Goal: Check status: Check status

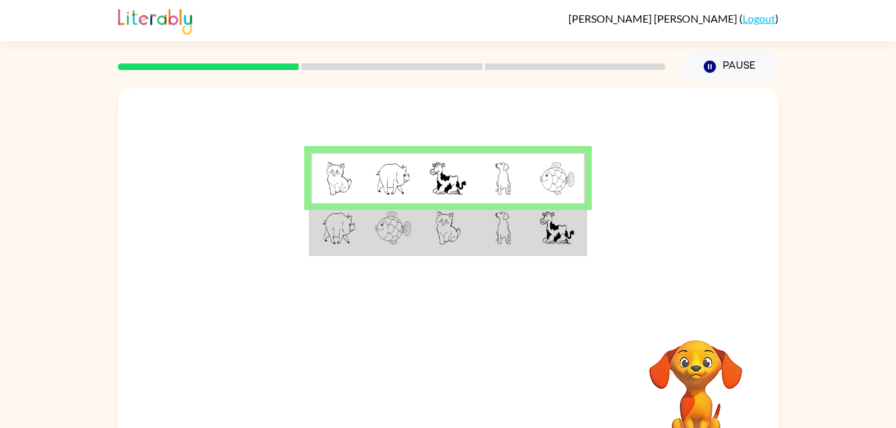
click at [548, 175] on img at bounding box center [557, 178] width 35 height 33
click at [322, 180] on td at bounding box center [338, 178] width 55 height 51
click at [381, 166] on img at bounding box center [393, 178] width 36 height 33
click at [382, 221] on img at bounding box center [393, 227] width 36 height 33
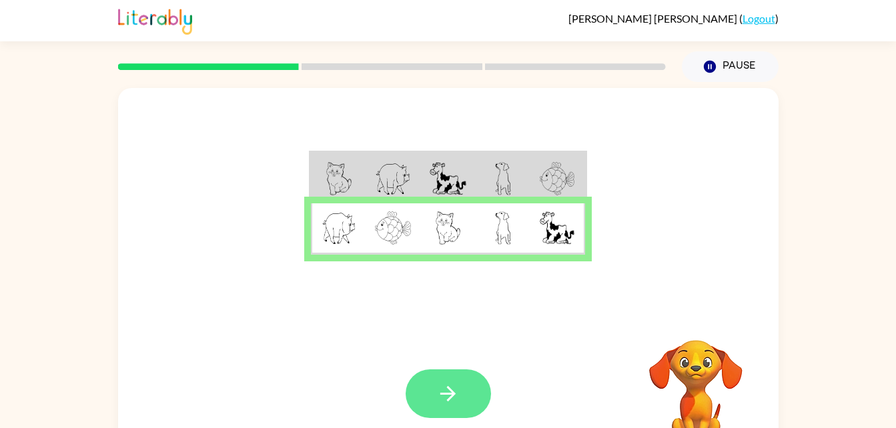
click at [450, 396] on icon "button" at bounding box center [447, 393] width 23 height 23
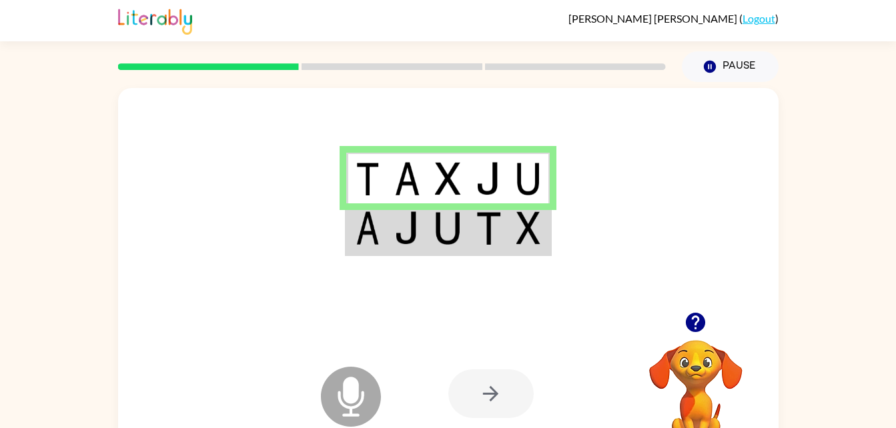
click at [505, 402] on div at bounding box center [490, 394] width 85 height 49
click at [458, 230] on img at bounding box center [447, 227] width 25 height 33
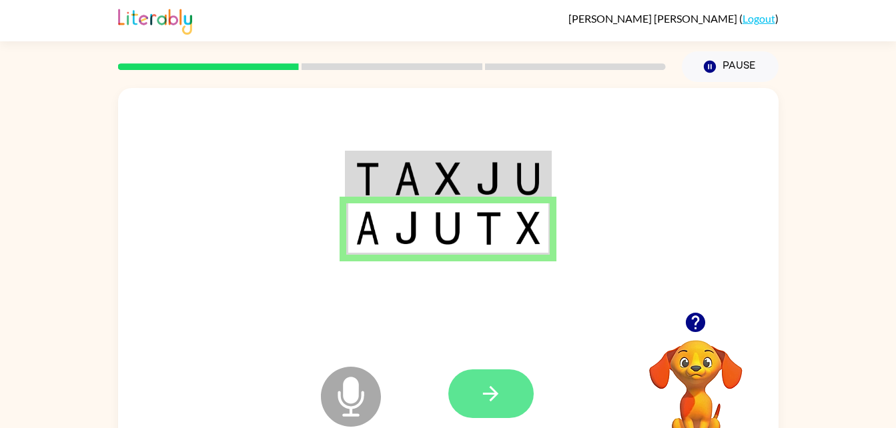
click at [483, 398] on icon "button" at bounding box center [490, 393] width 23 height 23
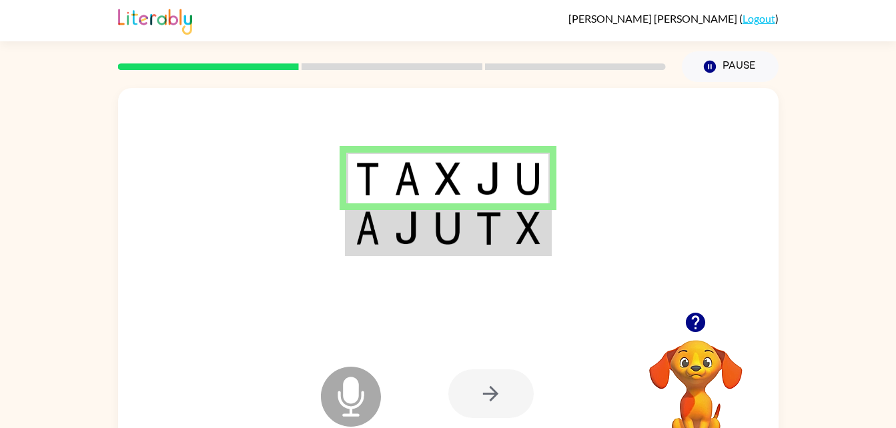
click at [439, 231] on img at bounding box center [447, 227] width 25 height 33
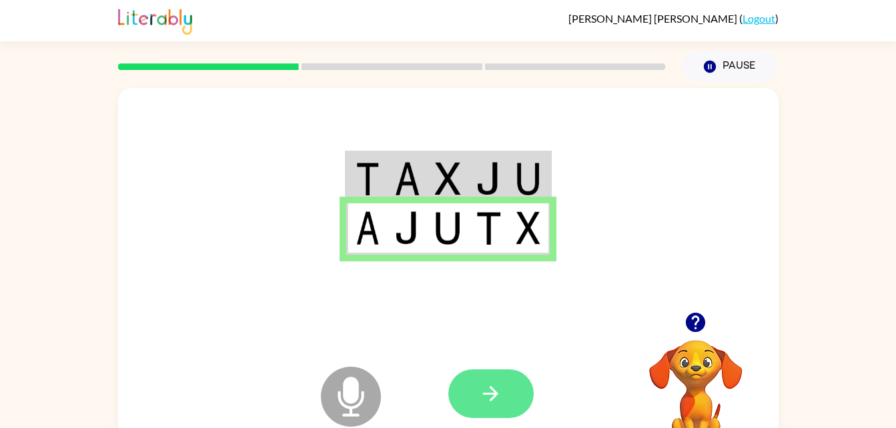
click at [508, 398] on button "button" at bounding box center [490, 394] width 85 height 49
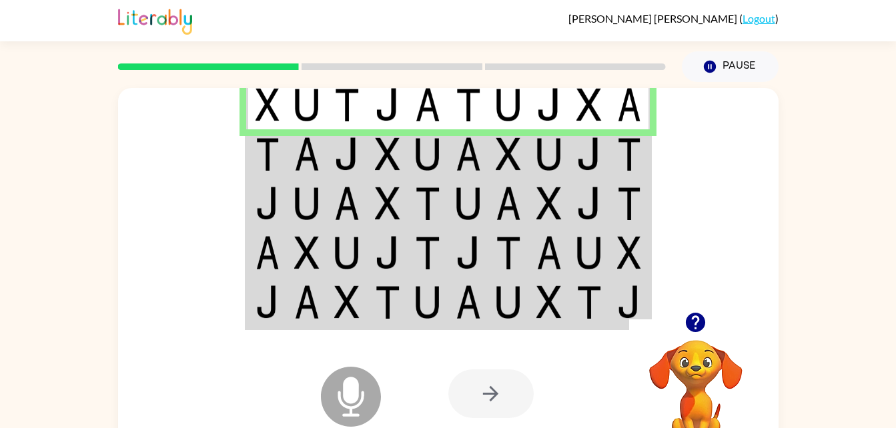
click at [375, 160] on img at bounding box center [387, 153] width 25 height 33
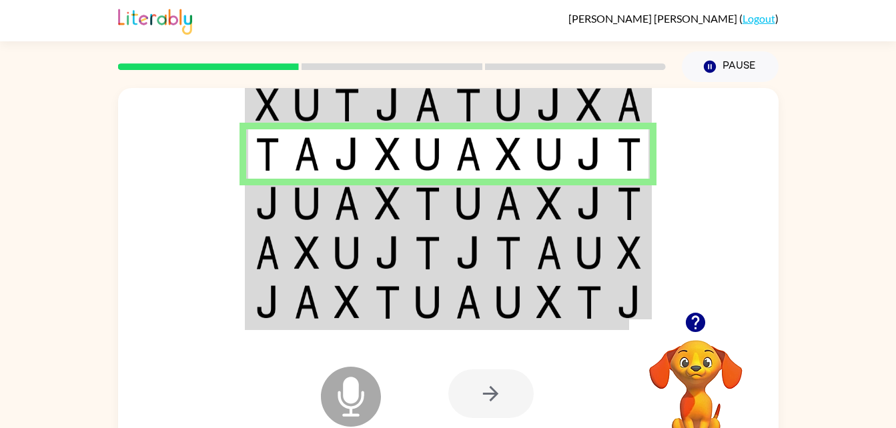
click at [304, 206] on img at bounding box center [306, 203] width 25 height 33
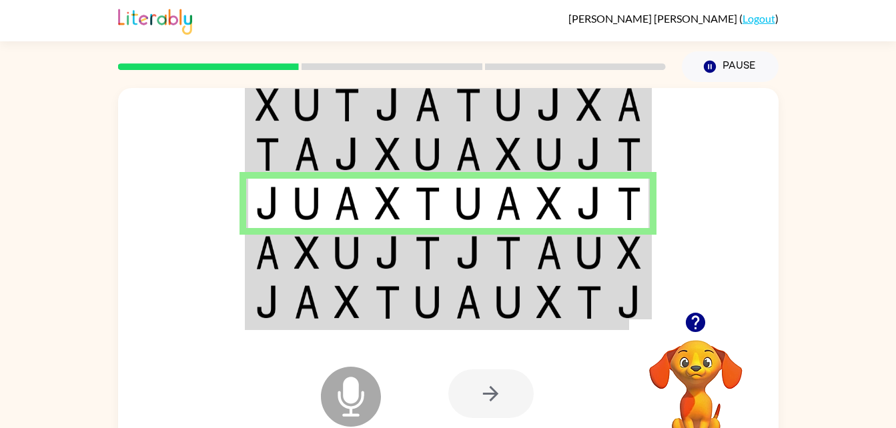
click at [382, 250] on img at bounding box center [387, 252] width 25 height 33
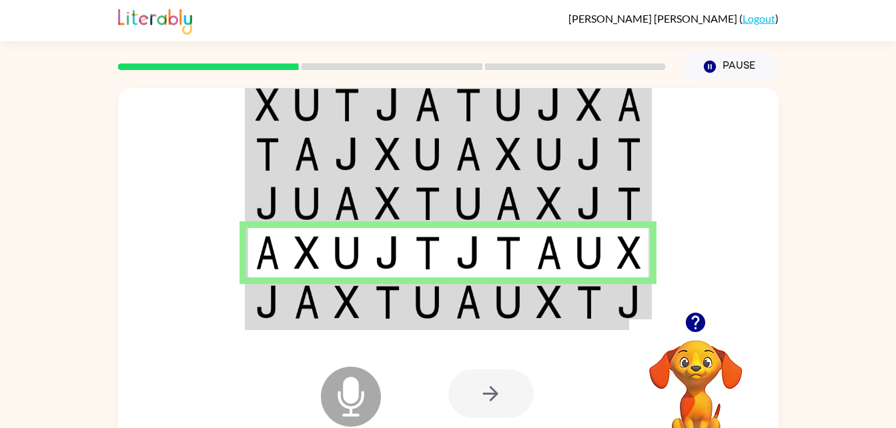
click at [375, 308] on img at bounding box center [387, 302] width 25 height 33
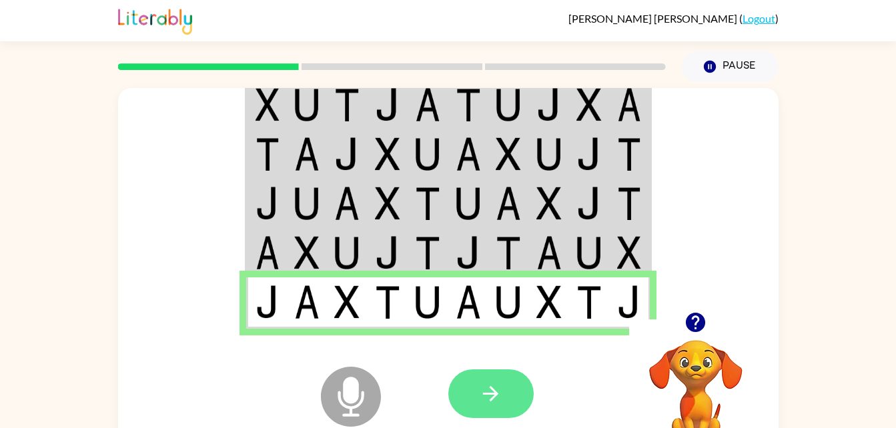
click at [491, 396] on icon "button" at bounding box center [490, 393] width 23 height 23
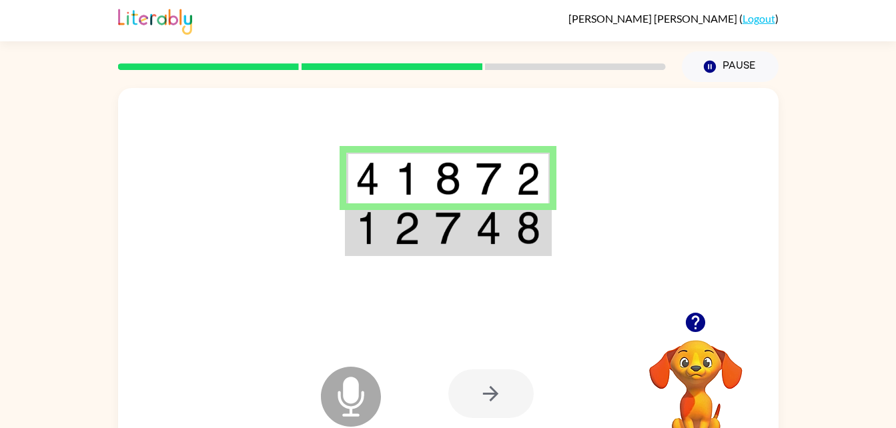
click at [502, 403] on div at bounding box center [490, 394] width 85 height 49
click at [446, 233] on img at bounding box center [447, 227] width 25 height 33
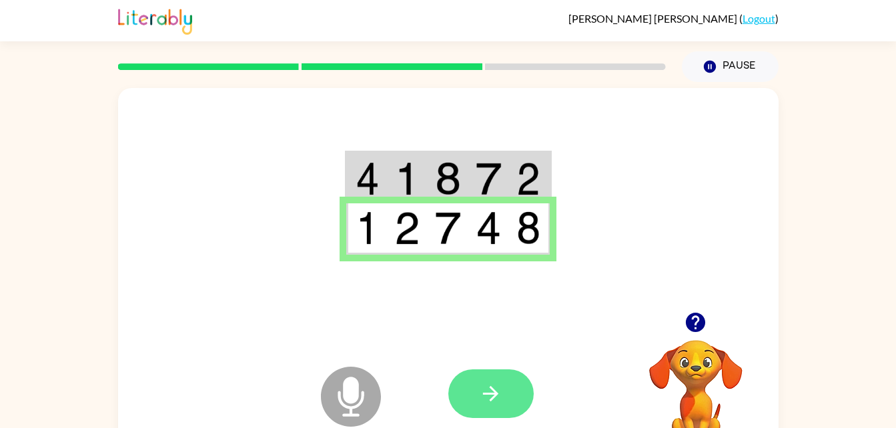
click at [496, 377] on button "button" at bounding box center [490, 394] width 85 height 49
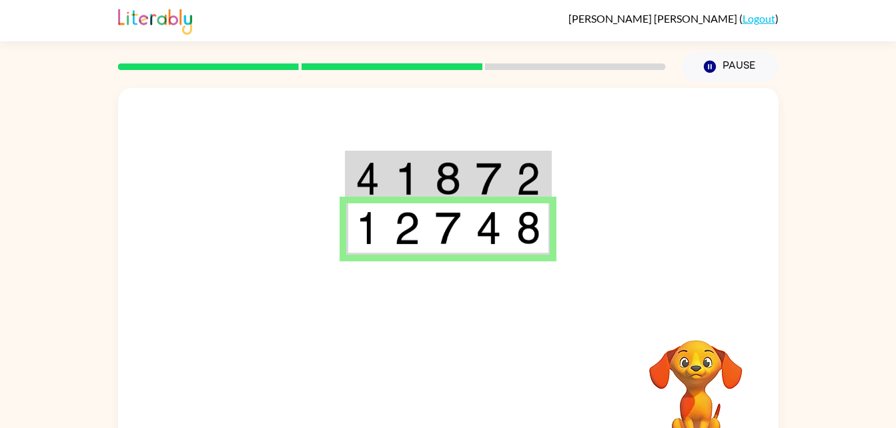
click at [494, 159] on td at bounding box center [488, 178] width 41 height 51
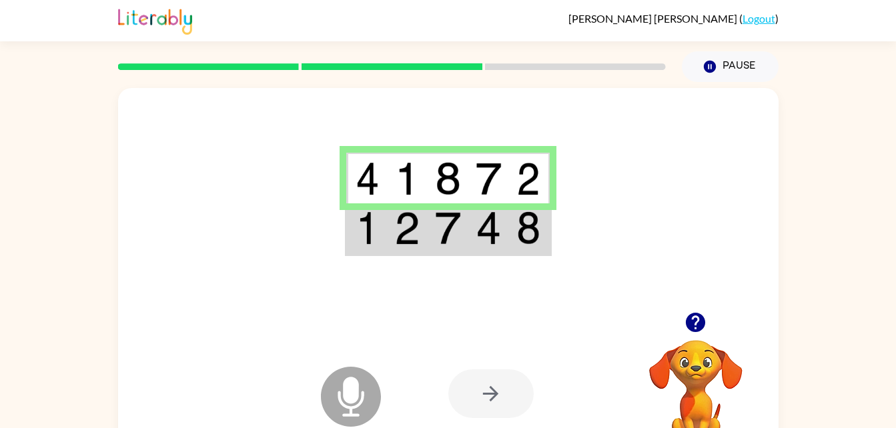
click at [439, 248] on td at bounding box center [448, 228] width 41 height 51
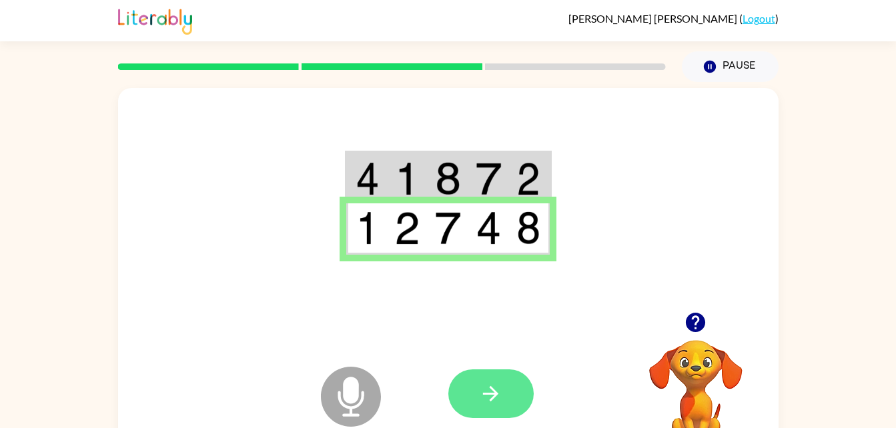
click at [495, 394] on icon "button" at bounding box center [490, 393] width 15 height 15
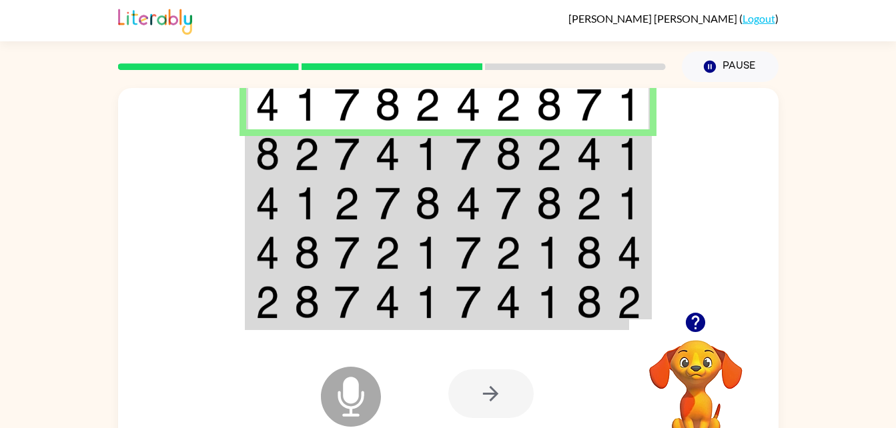
click at [276, 171] on img at bounding box center [268, 153] width 24 height 33
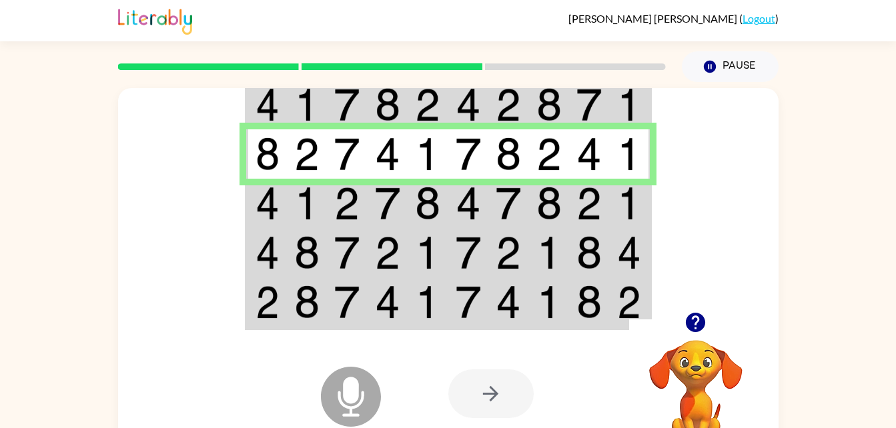
click at [484, 151] on td at bounding box center [468, 153] width 41 height 49
click at [474, 177] on td at bounding box center [468, 153] width 41 height 49
click at [492, 206] on td at bounding box center [508, 203] width 41 height 49
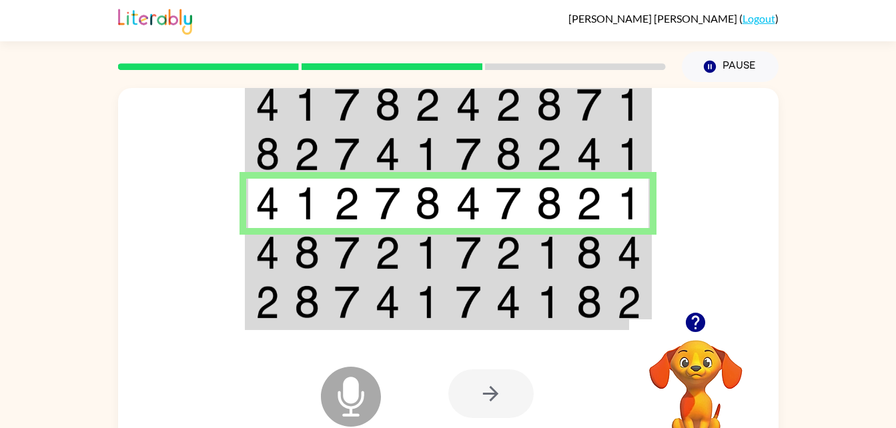
click at [304, 238] on img at bounding box center [306, 252] width 25 height 33
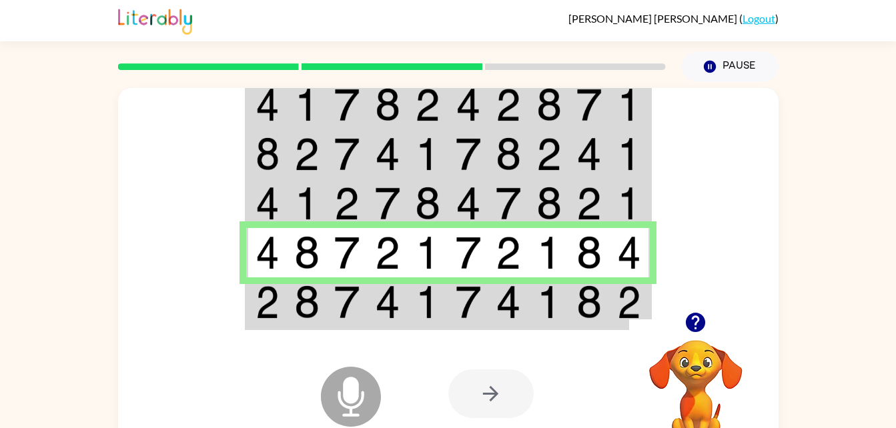
click at [568, 295] on td at bounding box center [549, 303] width 41 height 51
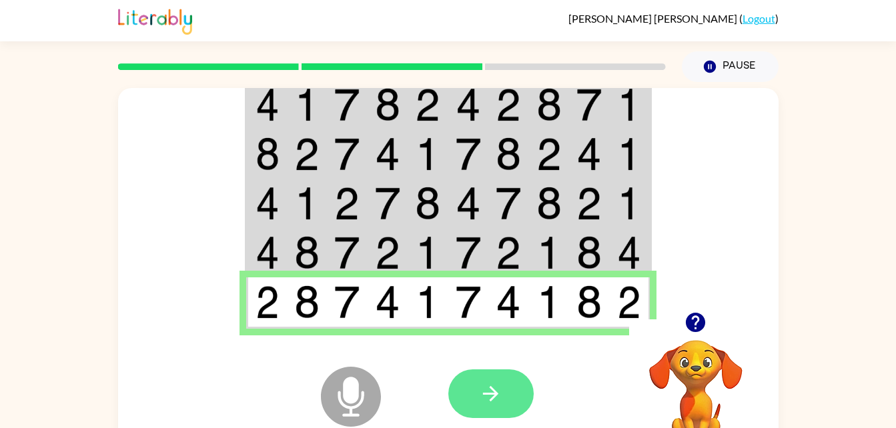
click at [481, 400] on icon "button" at bounding box center [490, 393] width 23 height 23
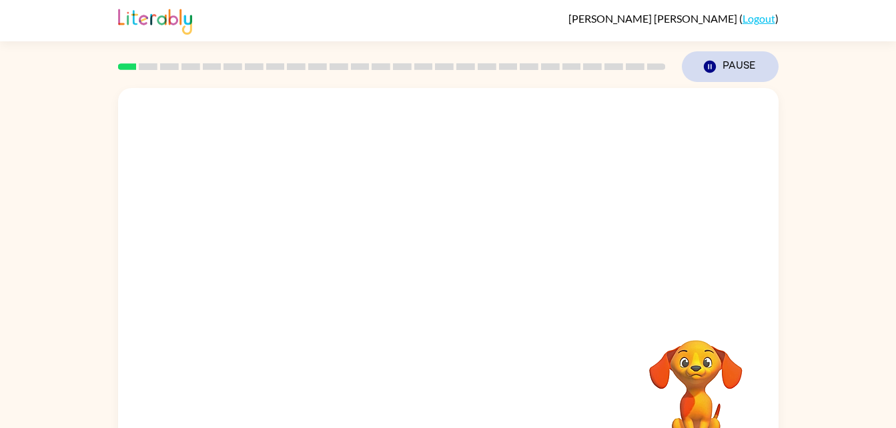
click at [737, 77] on button "Pause Pause" at bounding box center [730, 66] width 97 height 31
